Goal: Navigation & Orientation: Understand site structure

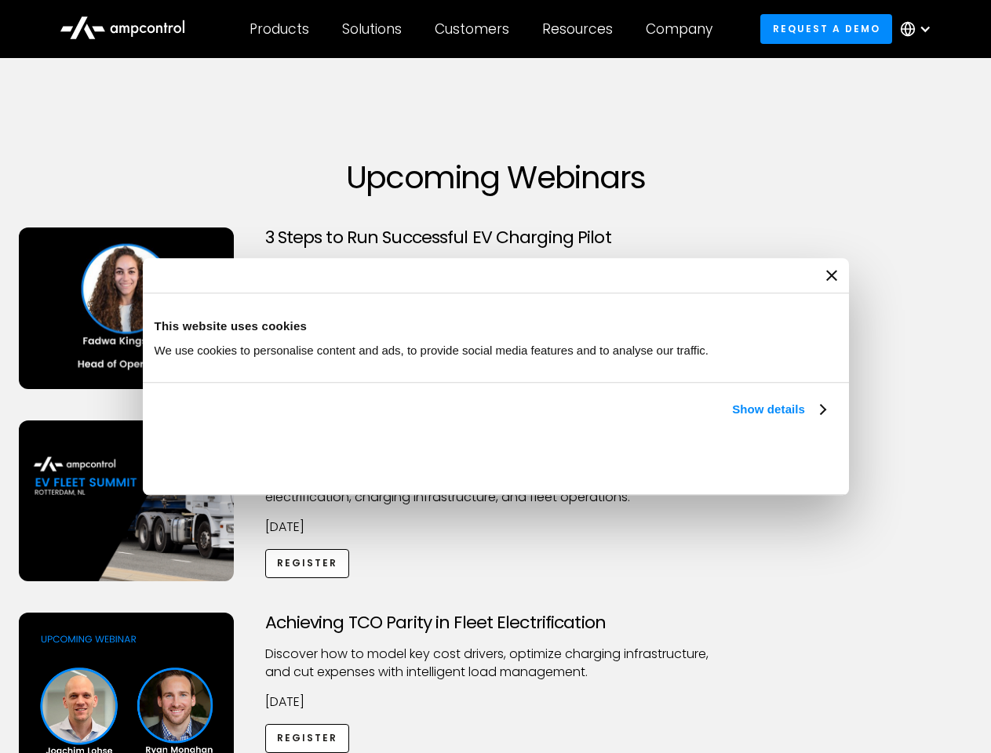
click at [732, 419] on link "Show details" at bounding box center [778, 409] width 93 height 19
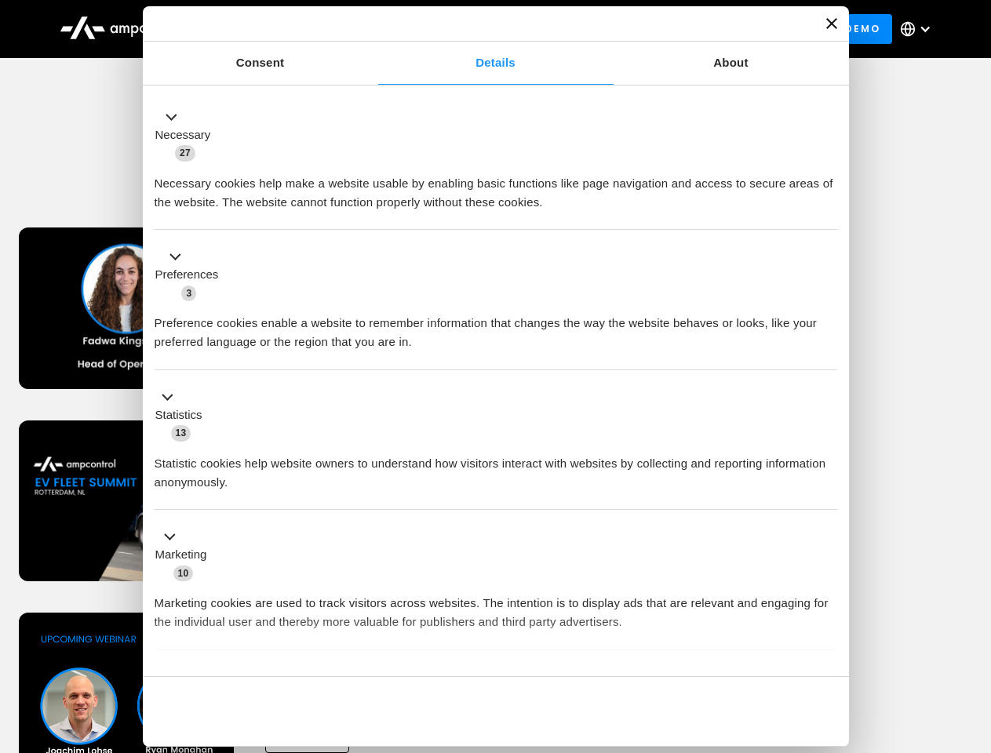
click at [827, 212] on div "Necessary cookies help make a website usable by enabling basic functions like p…" at bounding box center [496, 186] width 682 height 49
click at [974, 632] on div "Achieving TCO Parity in Fleet Electrification Discover how to model key cost dr…" at bounding box center [495, 736] width 985 height 246
click at [482, 29] on div "Customers" at bounding box center [472, 28] width 75 height 17
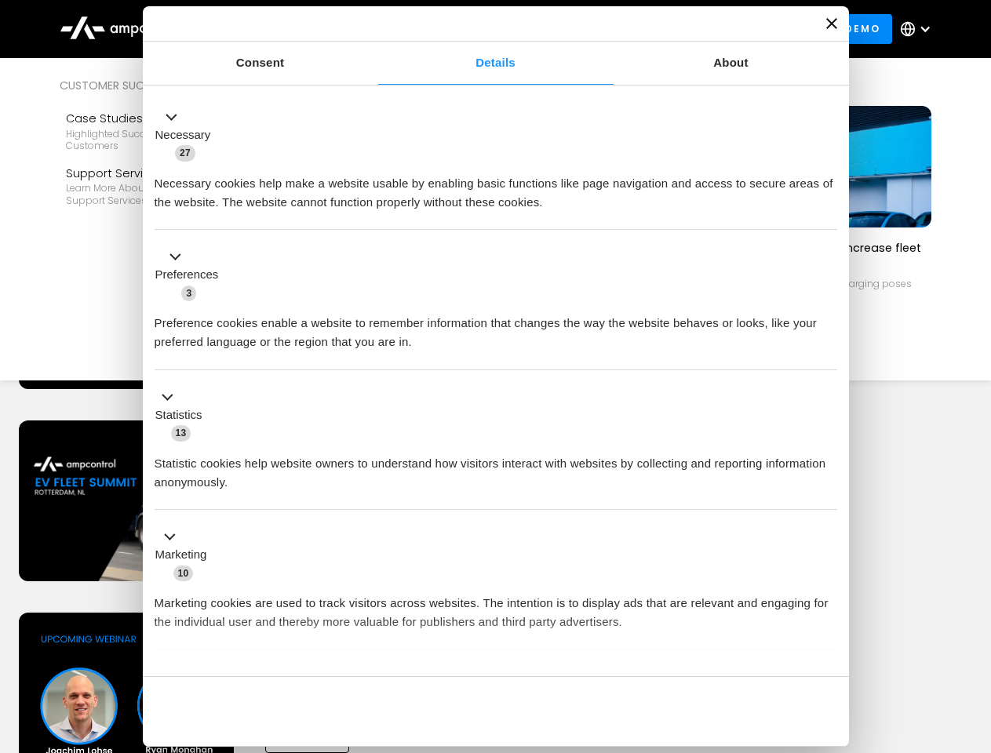
click at [278, 29] on div "Products" at bounding box center [279, 28] width 60 height 17
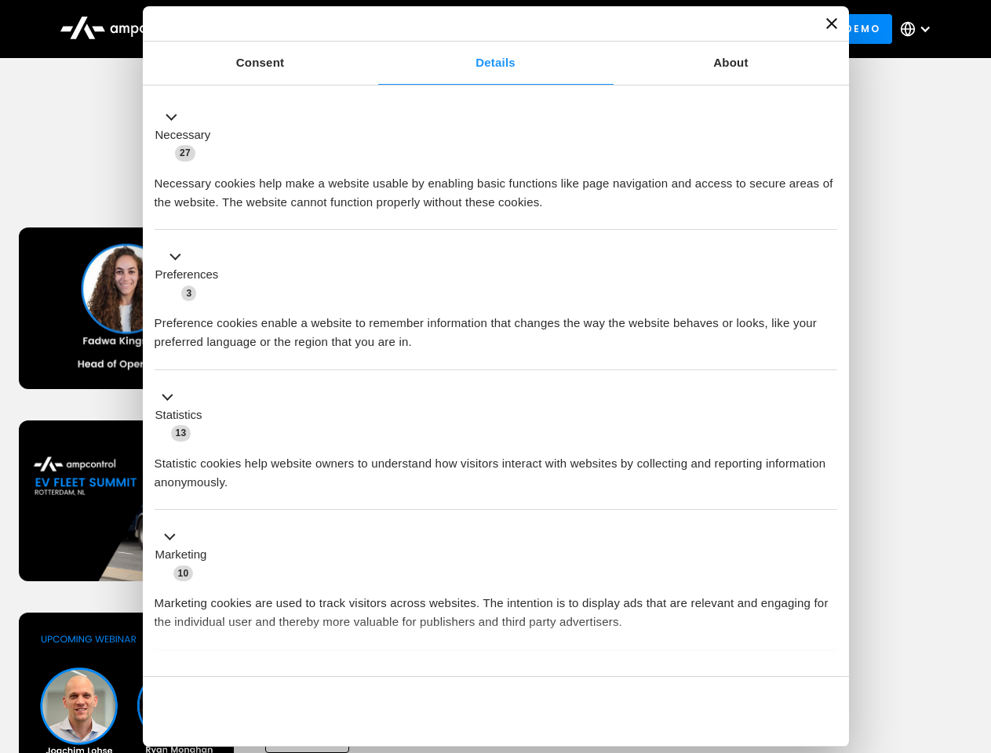
click at [373, 29] on div "Solutions" at bounding box center [372, 28] width 60 height 17
click at [475, 29] on div "Customers" at bounding box center [472, 28] width 75 height 17
click at [580, 29] on div "Resources" at bounding box center [577, 28] width 71 height 17
click at [684, 29] on div "Company" at bounding box center [679, 28] width 67 height 17
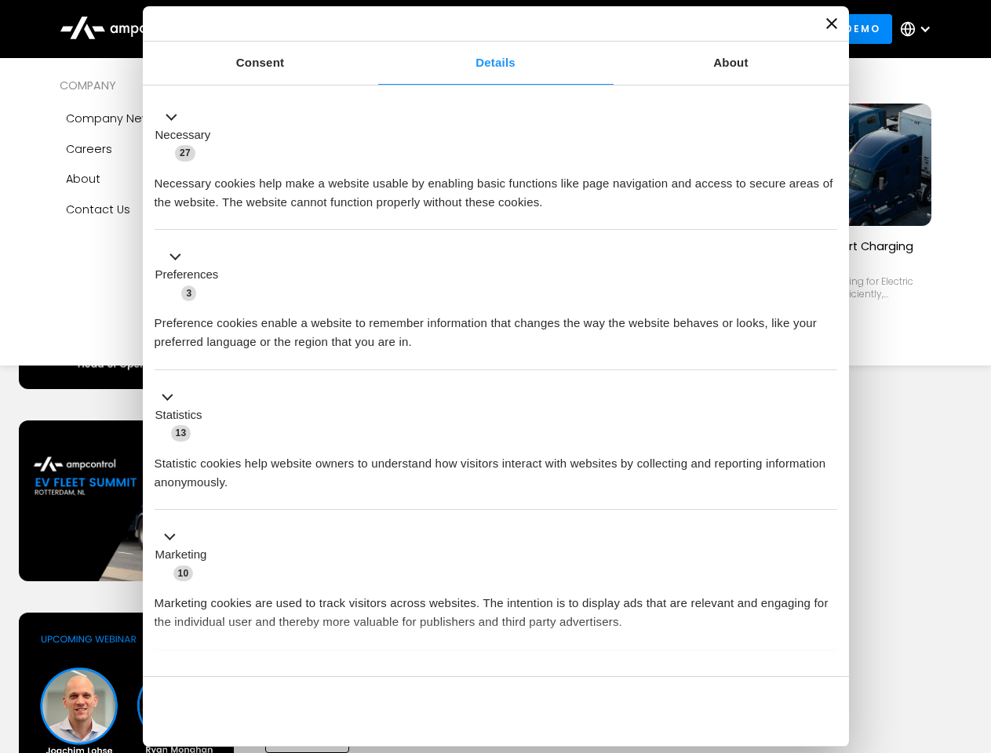
click at [919, 29] on div at bounding box center [925, 29] width 13 height 13
